Goal: Find specific page/section: Find specific page/section

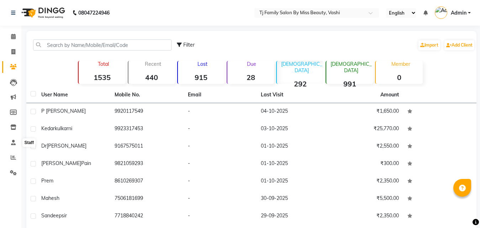
select select "100"
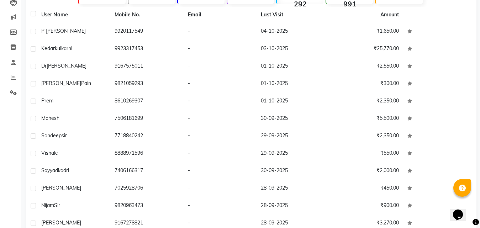
scroll to position [641, 0]
